Goal: Find specific page/section: Find specific page/section

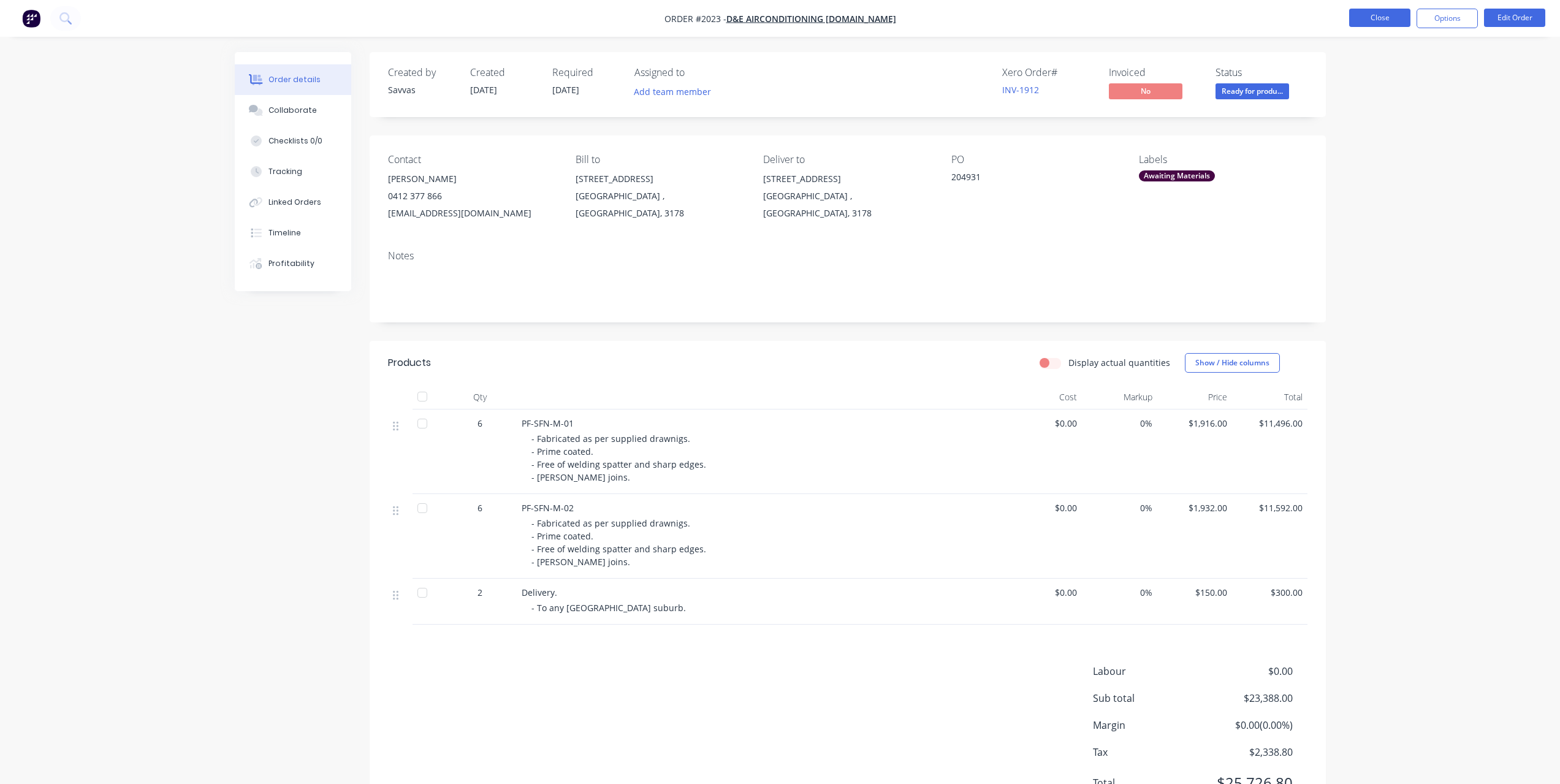
click at [1376, 18] on button "Close" at bounding box center [1380, 17] width 62 height 18
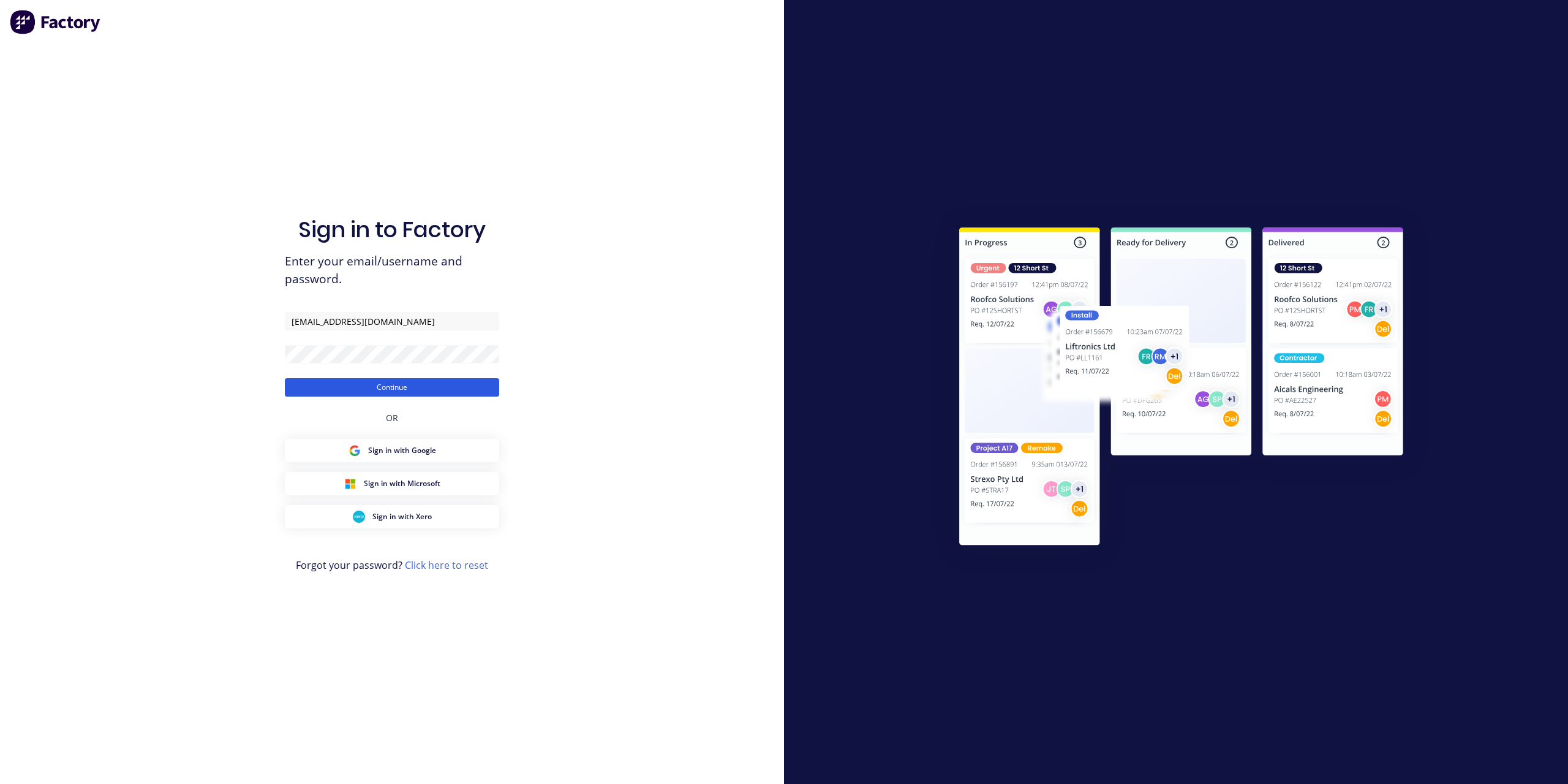
click at [438, 395] on button "Continue" at bounding box center [391, 387] width 215 height 18
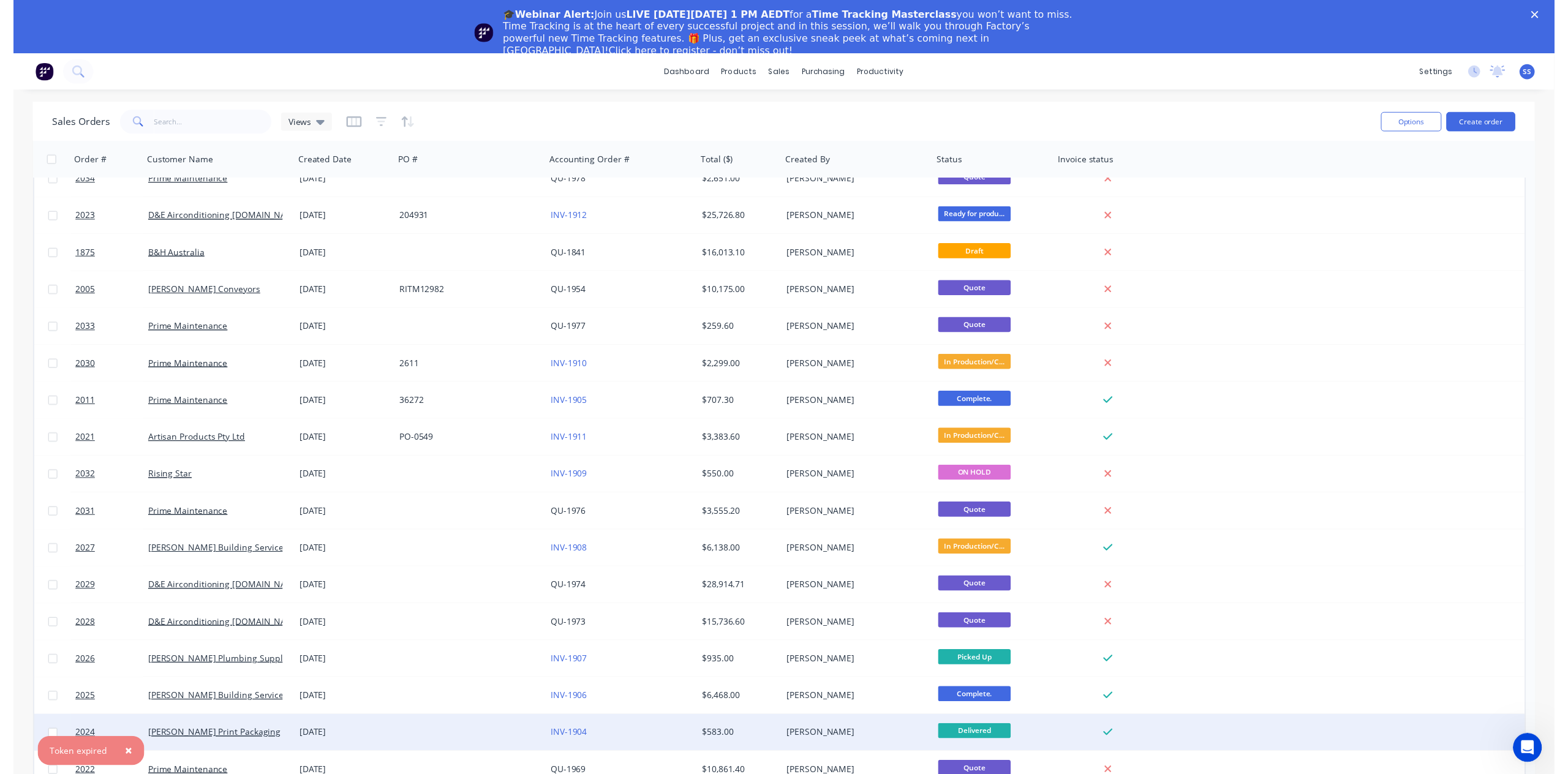
scroll to position [286, 0]
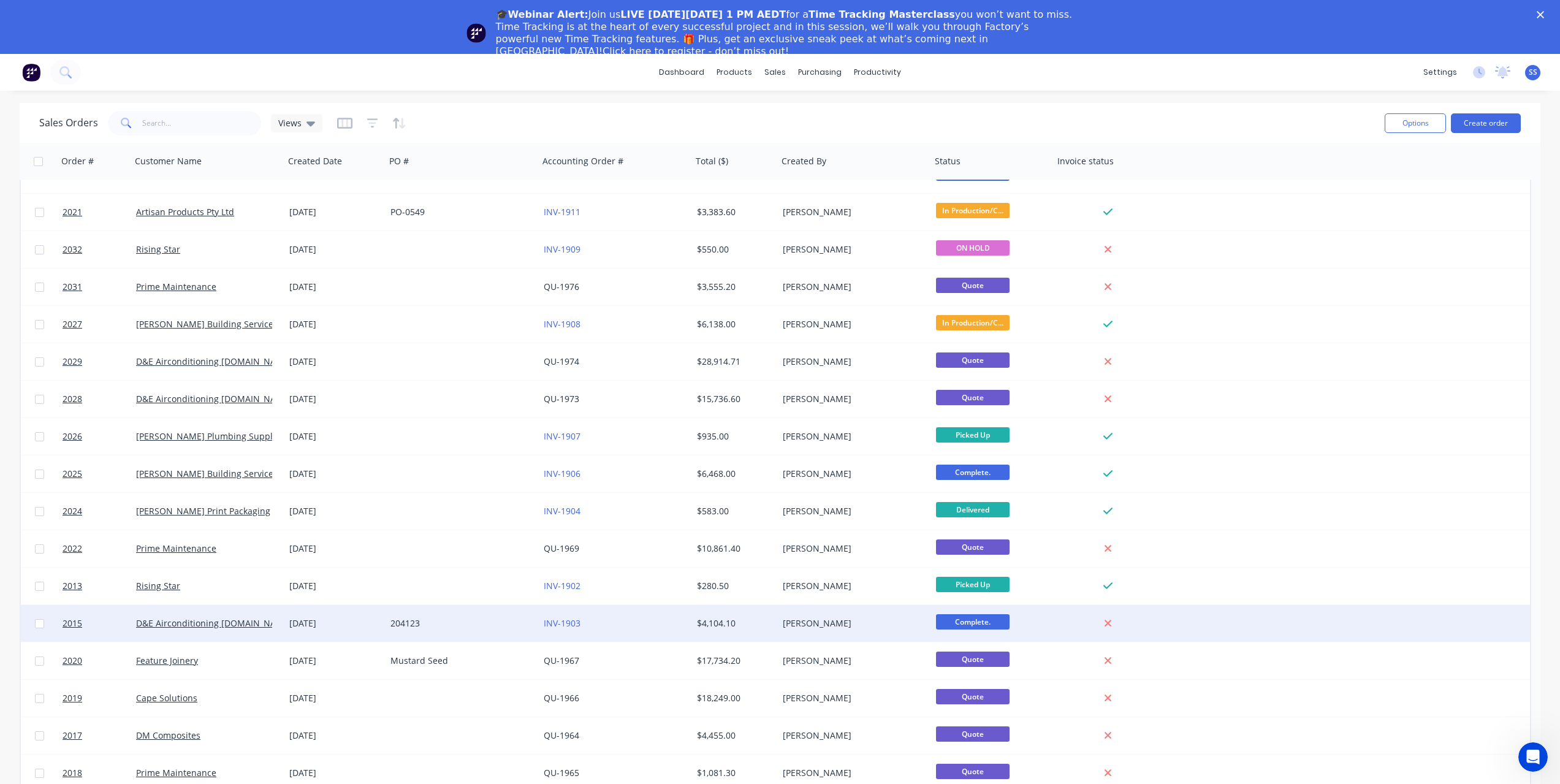
click at [455, 615] on div "204123" at bounding box center [461, 623] width 153 height 37
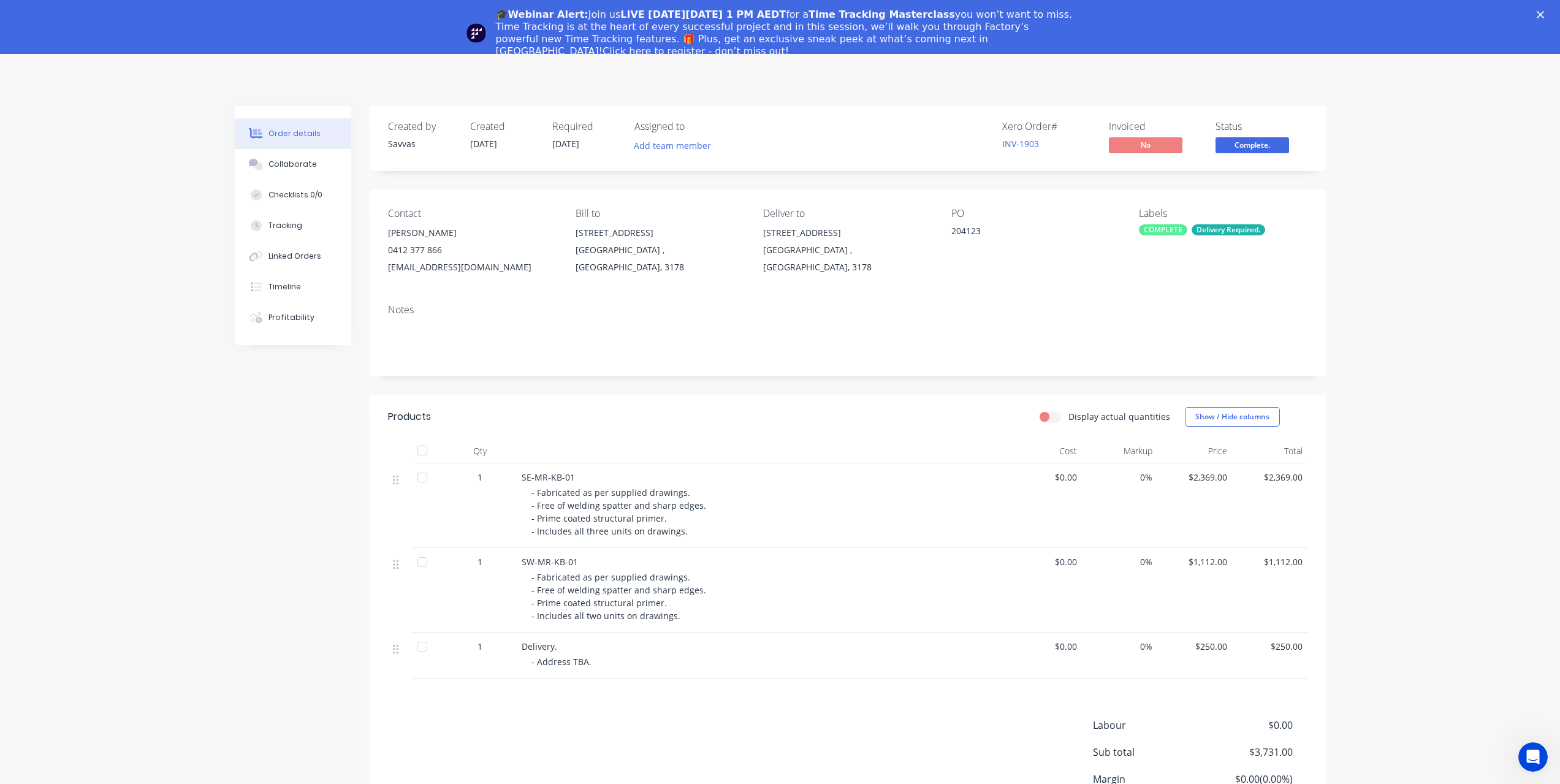
click at [1544, 16] on icon "Close" at bounding box center [1540, 15] width 7 height 7
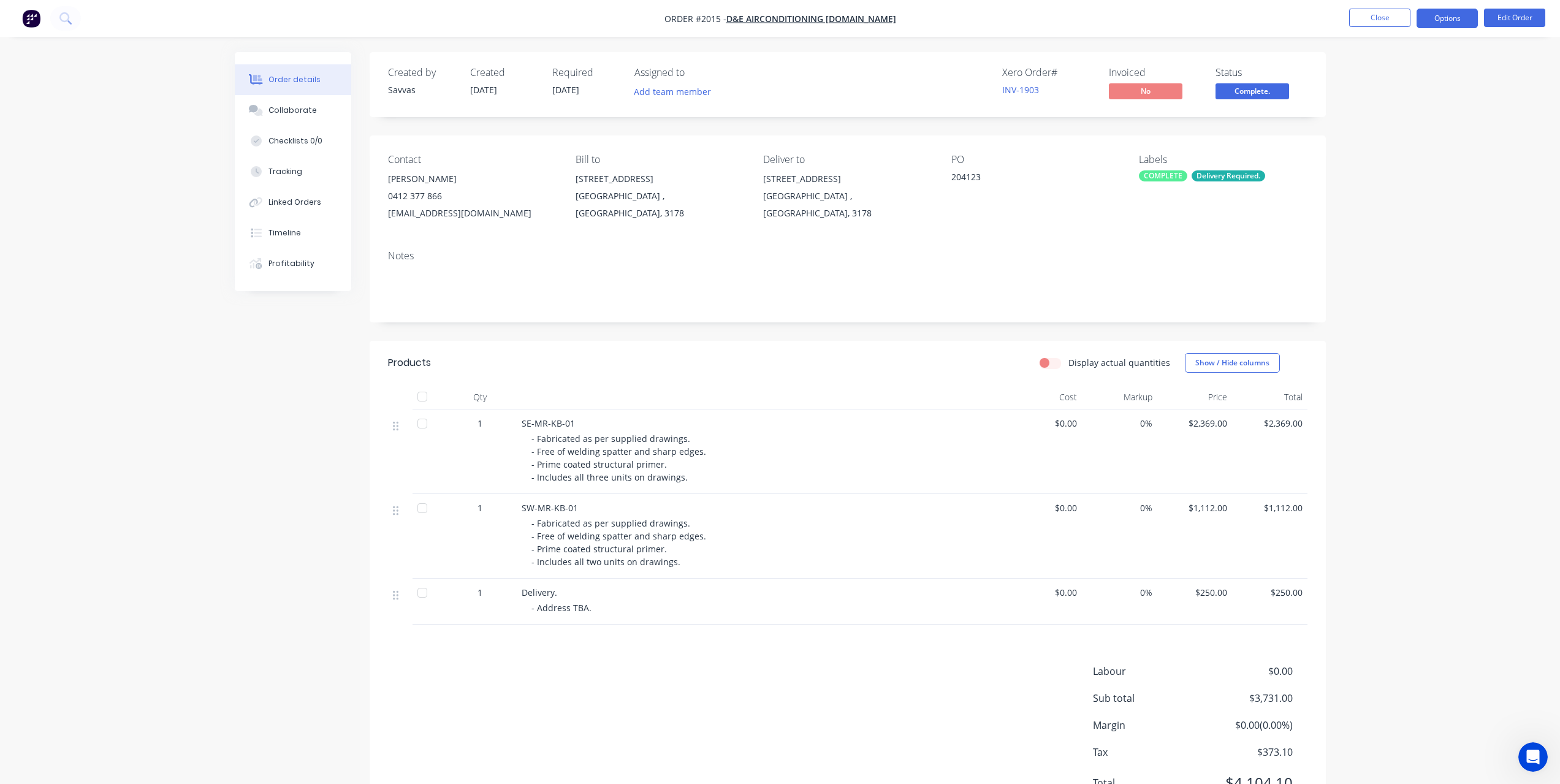
click at [1447, 20] on button "Options" at bounding box center [1448, 18] width 62 height 20
click at [1432, 69] on div "Invoice" at bounding box center [1410, 74] width 112 height 18
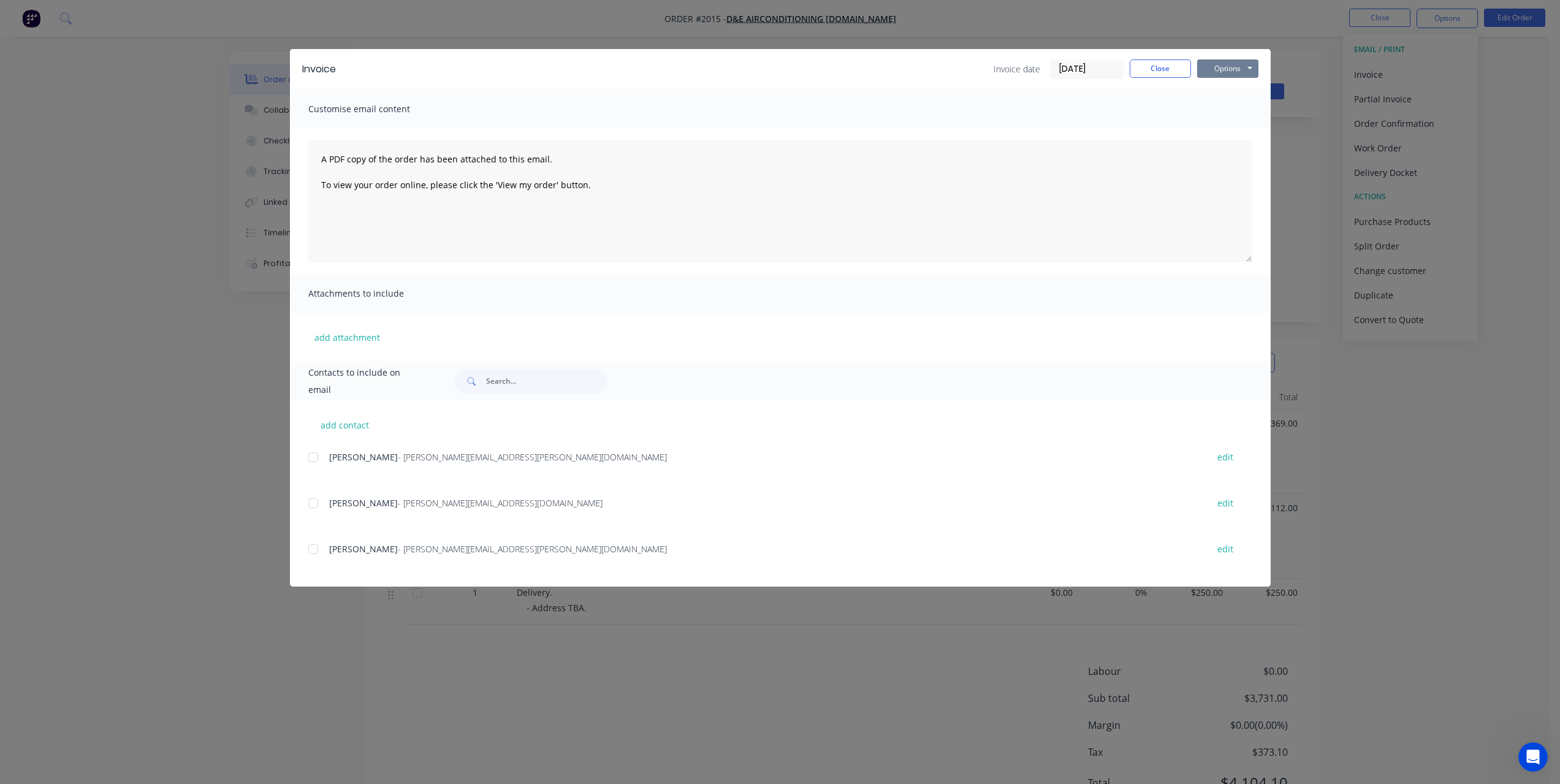
click at [1250, 70] on button "Options" at bounding box center [1228, 69] width 62 height 18
click at [1247, 112] on button "Print" at bounding box center [1236, 111] width 79 height 20
click at [1175, 65] on button "Close" at bounding box center [1160, 69] width 62 height 18
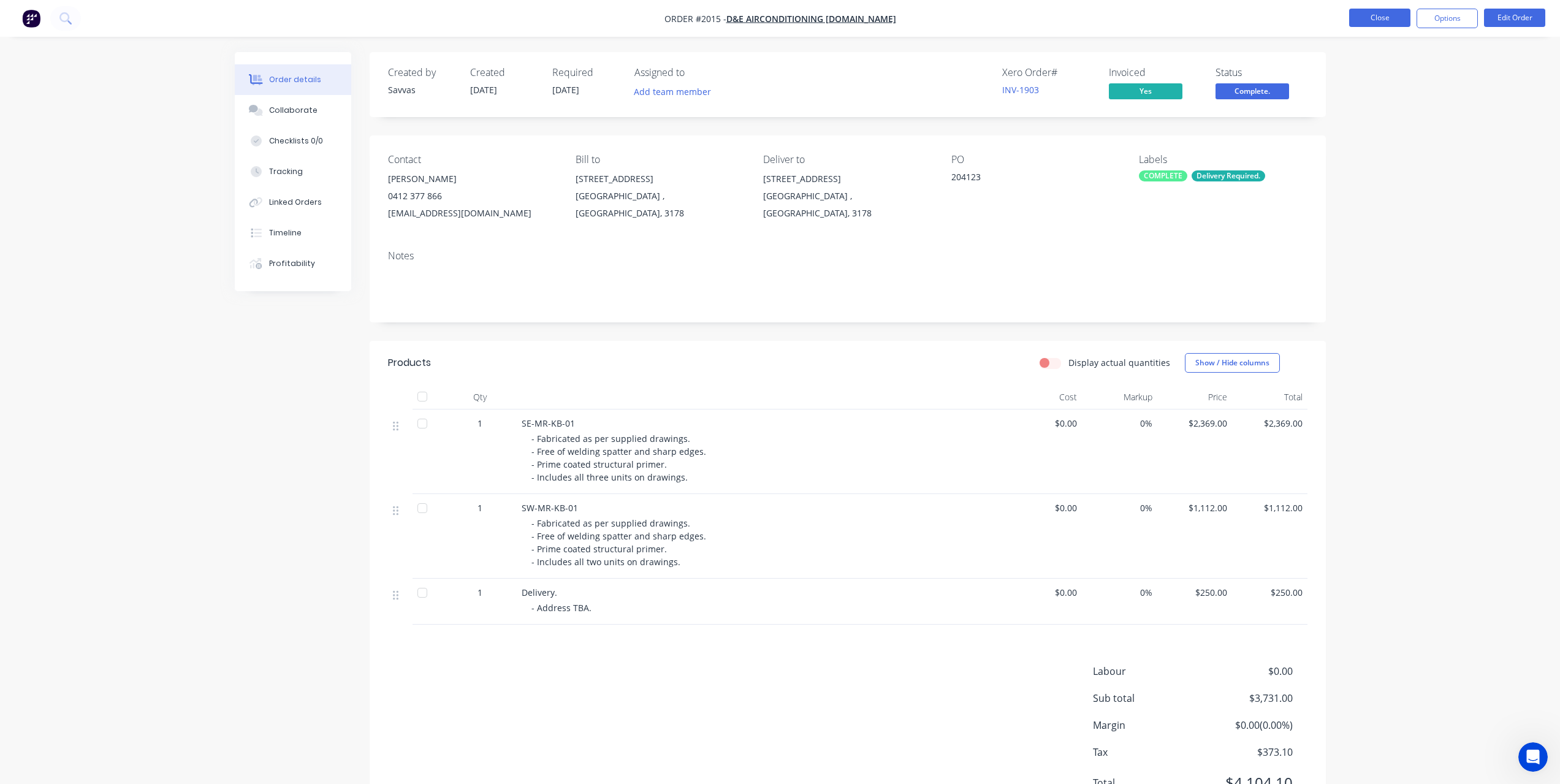
click at [1373, 15] on button "Close" at bounding box center [1380, 17] width 62 height 18
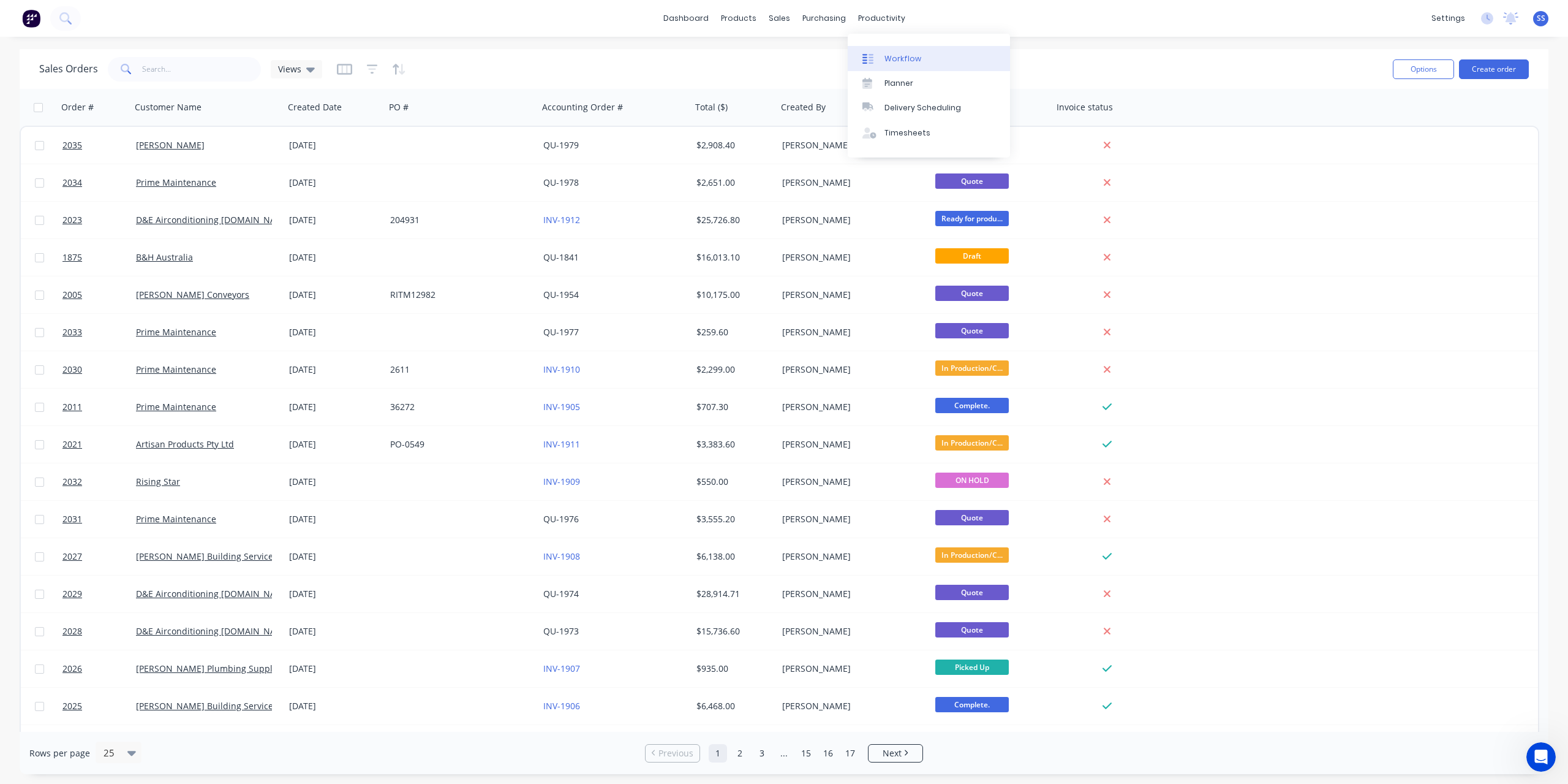
click at [890, 57] on div "Workflow" at bounding box center [902, 59] width 37 height 11
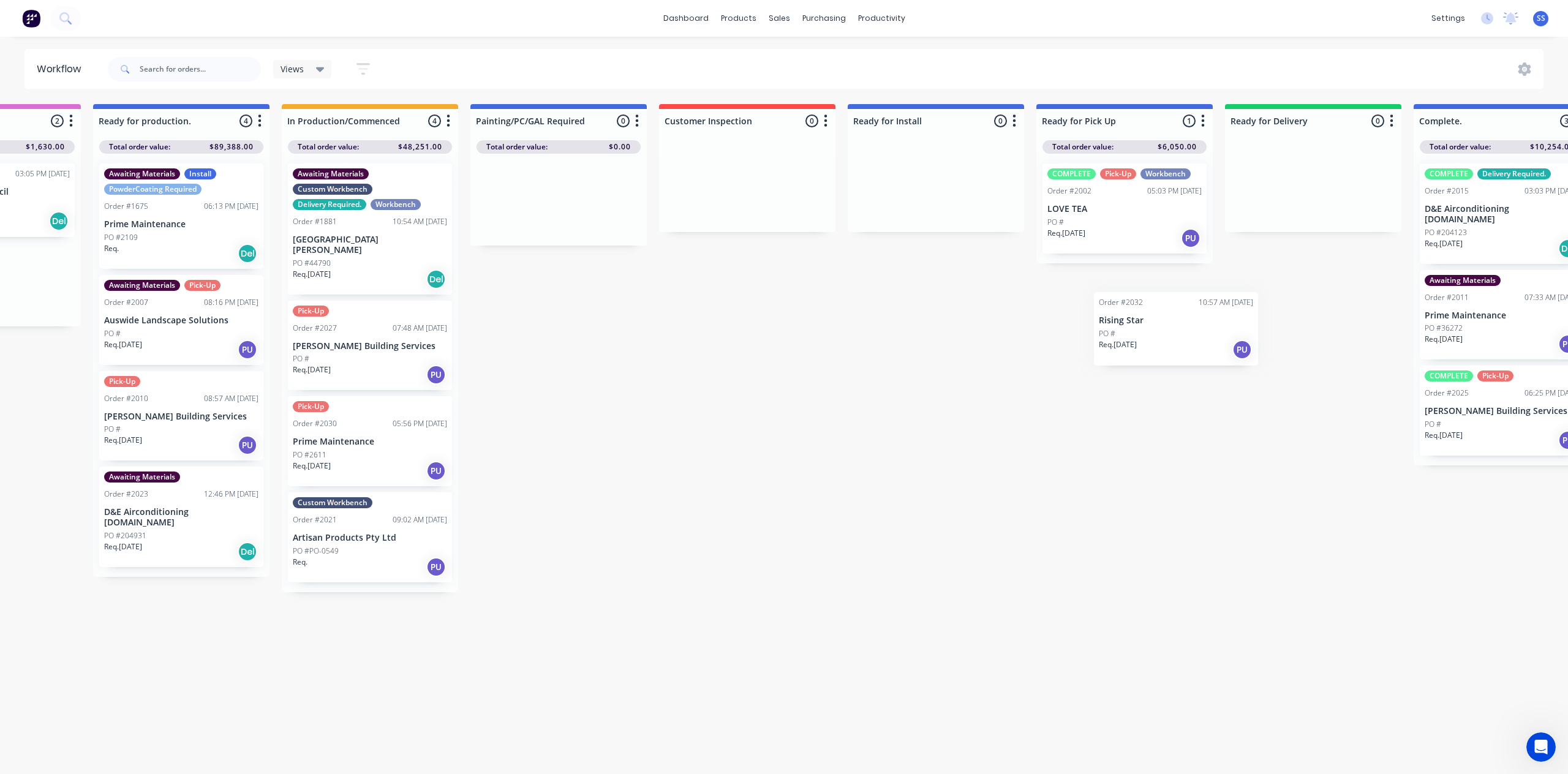
scroll to position [0, 321]
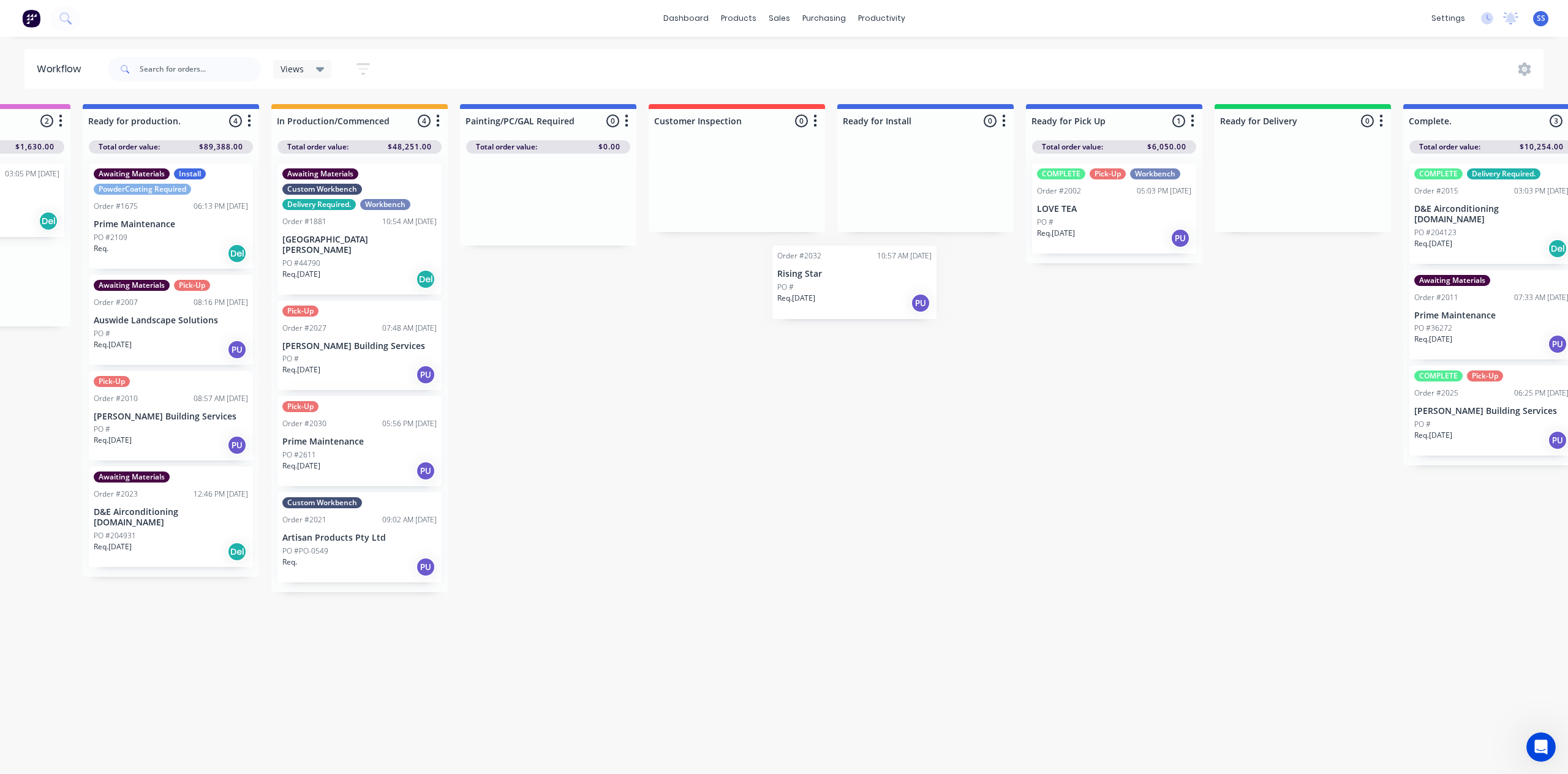
drag, startPoint x: 284, startPoint y: 297, endPoint x: 727, endPoint y: 196, distance: 454.4
click at [729, 201] on div "Submitted 2 Status colour #273444 hex #273444 Save Cancel Summaries Total order…" at bounding box center [780, 348] width 2220 height 488
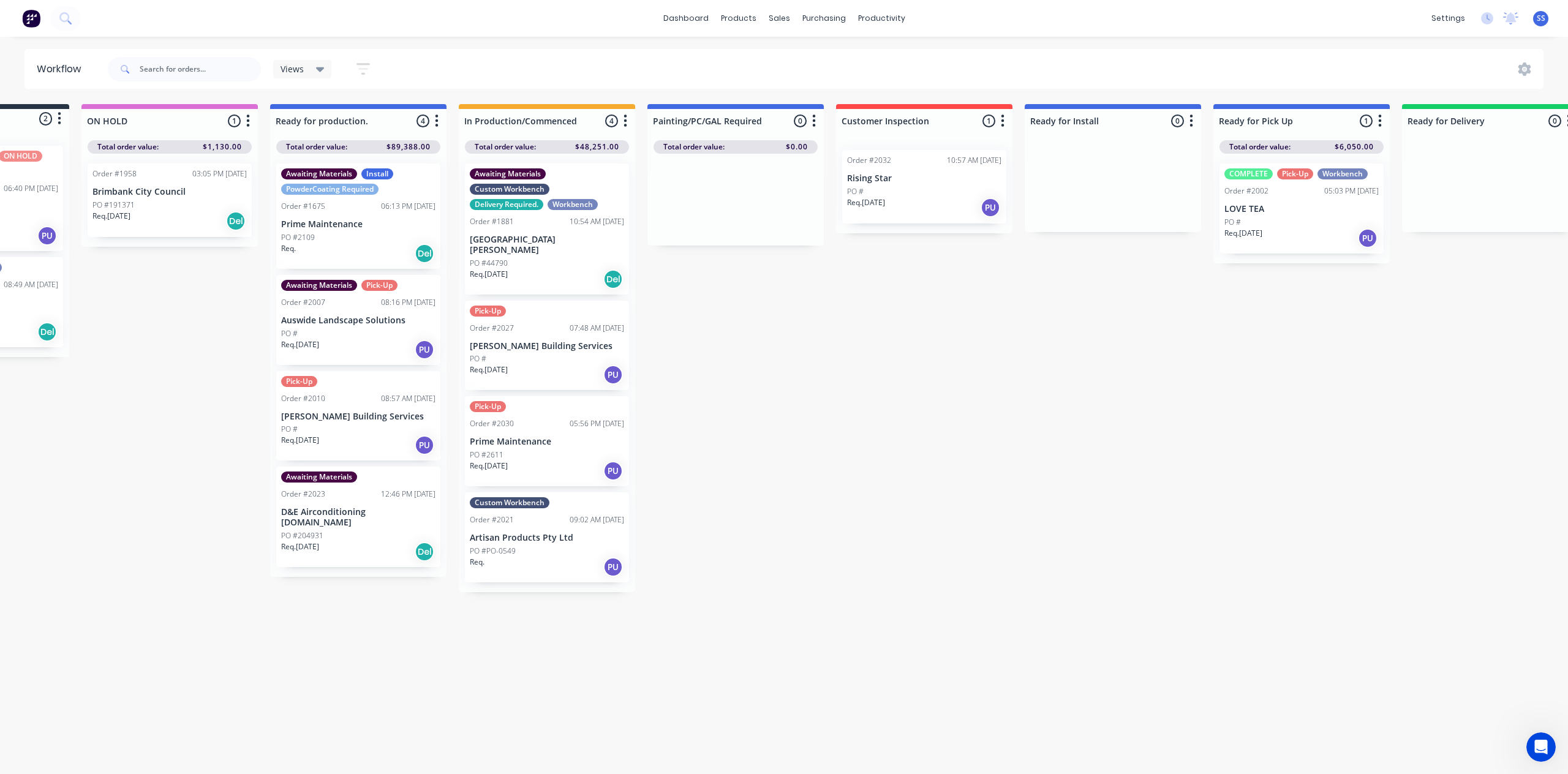
scroll to position [0, 0]
